Goal: Task Accomplishment & Management: Use online tool/utility

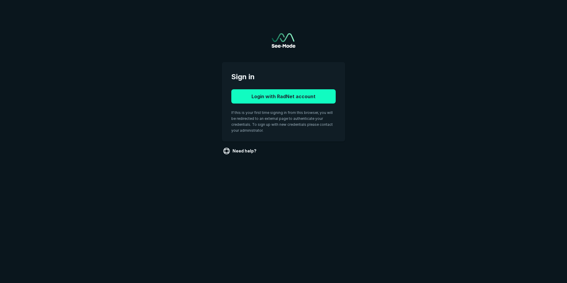
click at [315, 92] on button "Login with RadNet account" at bounding box center [283, 96] width 104 height 14
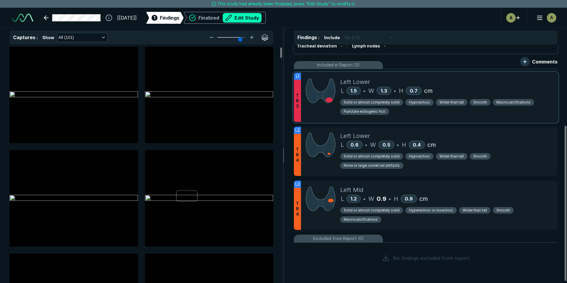
scroll to position [126, 0]
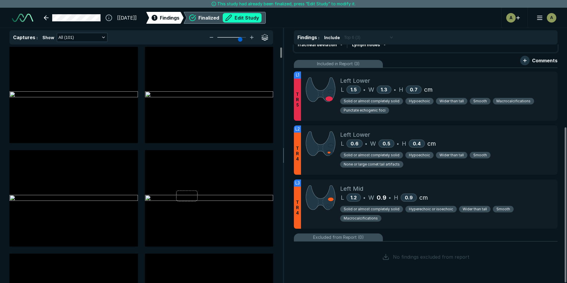
click at [262, 16] on button "Edit Study" at bounding box center [242, 17] width 39 height 9
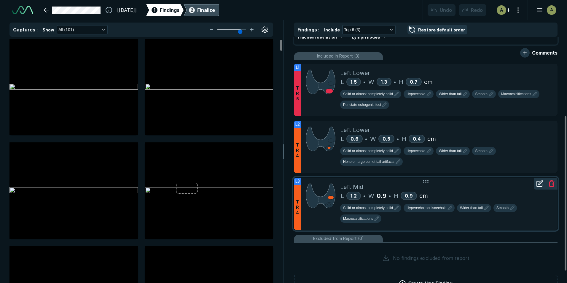
scroll to position [1932, 3314]
click at [493, 84] on div "L 1.5 • W 1.3 • H 0.7 cm" at bounding box center [446, 81] width 213 height 9
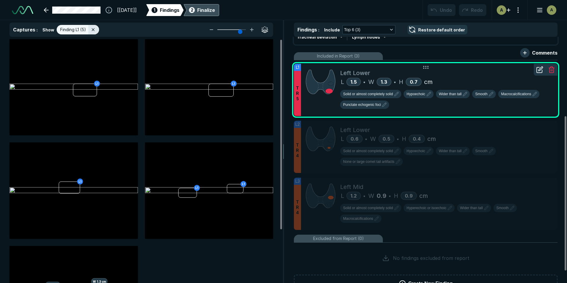
scroll to position [1794, 1939]
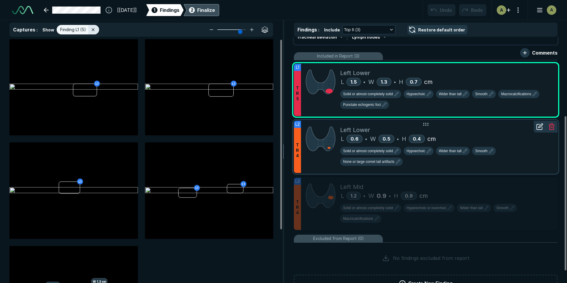
click at [487, 133] on div "Left Lower" at bounding box center [446, 129] width 213 height 9
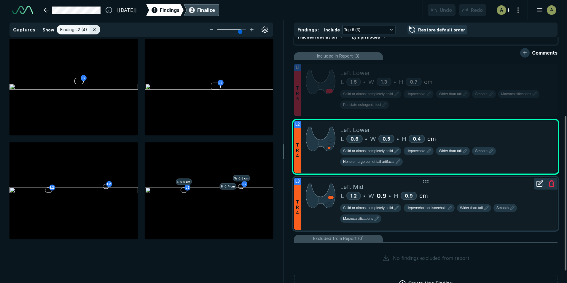
click at [503, 192] on div "L 1.2 • W 0.9 • H 0.9 cm" at bounding box center [446, 195] width 213 height 9
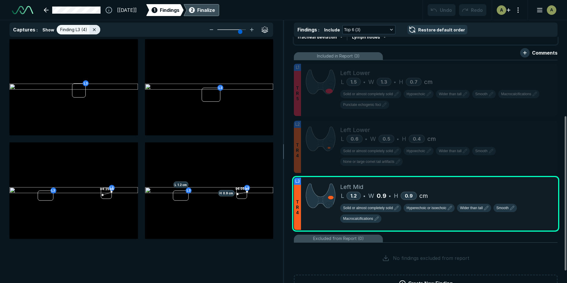
click at [215, 10] on div "Finalize" at bounding box center [206, 10] width 18 height 7
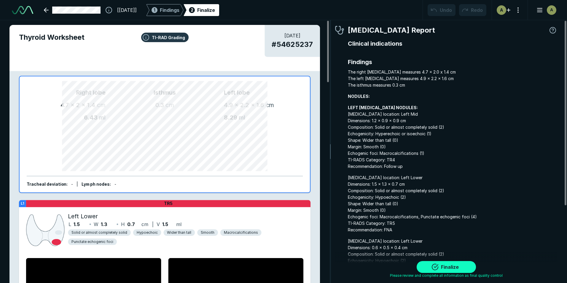
click at [464, 266] on button "Finalize" at bounding box center [446, 267] width 59 height 12
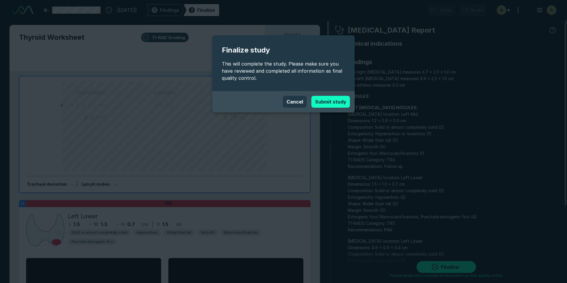
click at [338, 101] on button "Submit study" at bounding box center [330, 102] width 39 height 12
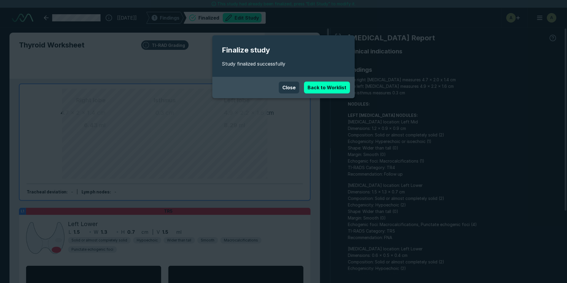
scroll to position [1897, 3314]
click at [322, 91] on link "Back to Worklist" at bounding box center [327, 88] width 46 height 12
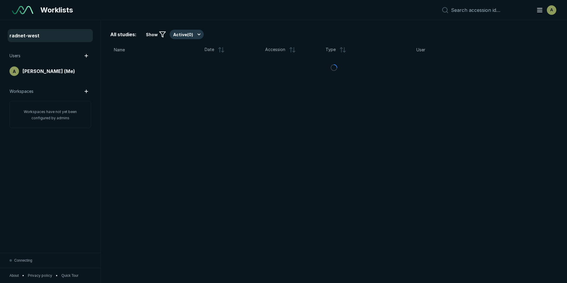
scroll to position [1837, 2765]
